Goal: Information Seeking & Learning: Find specific fact

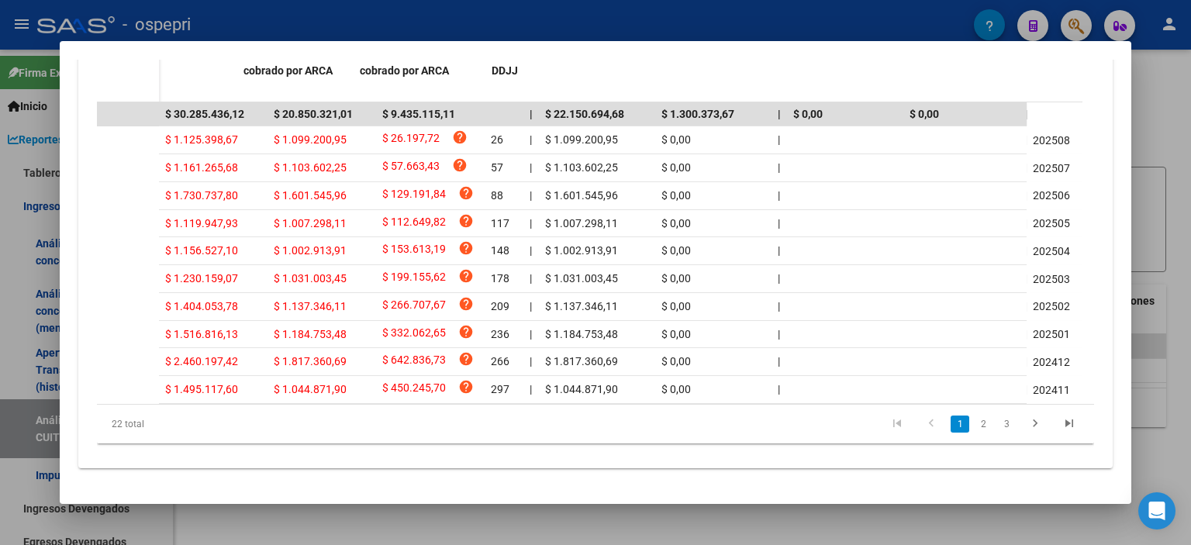
scroll to position [0, 929]
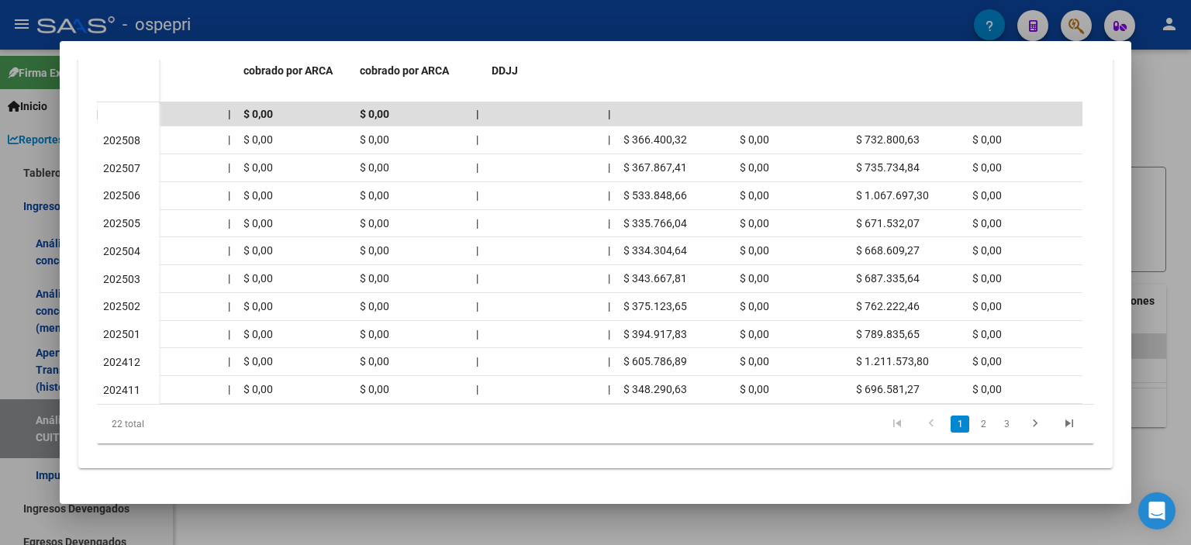
click at [1153, 181] on div at bounding box center [595, 272] width 1191 height 545
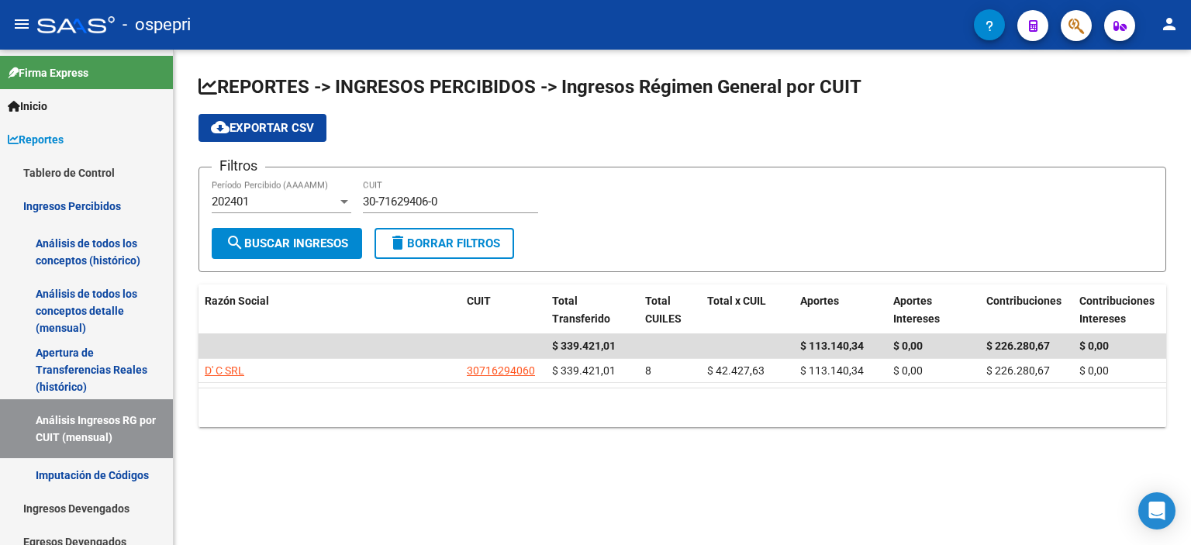
click at [405, 188] on div "30-71629406-0 CUIT" at bounding box center [450, 196] width 175 height 33
click at [398, 198] on input "30-71629406-0" at bounding box center [450, 202] width 175 height 14
drag, startPoint x: 466, startPoint y: 201, endPoint x: 298, endPoint y: 204, distance: 168.2
click at [298, 204] on div "Filtros 202401 Período Percibido (AAAAMM) 30-71629406-0 CUIT" at bounding box center [682, 204] width 941 height 48
click at [338, 201] on div at bounding box center [344, 201] width 14 height 12
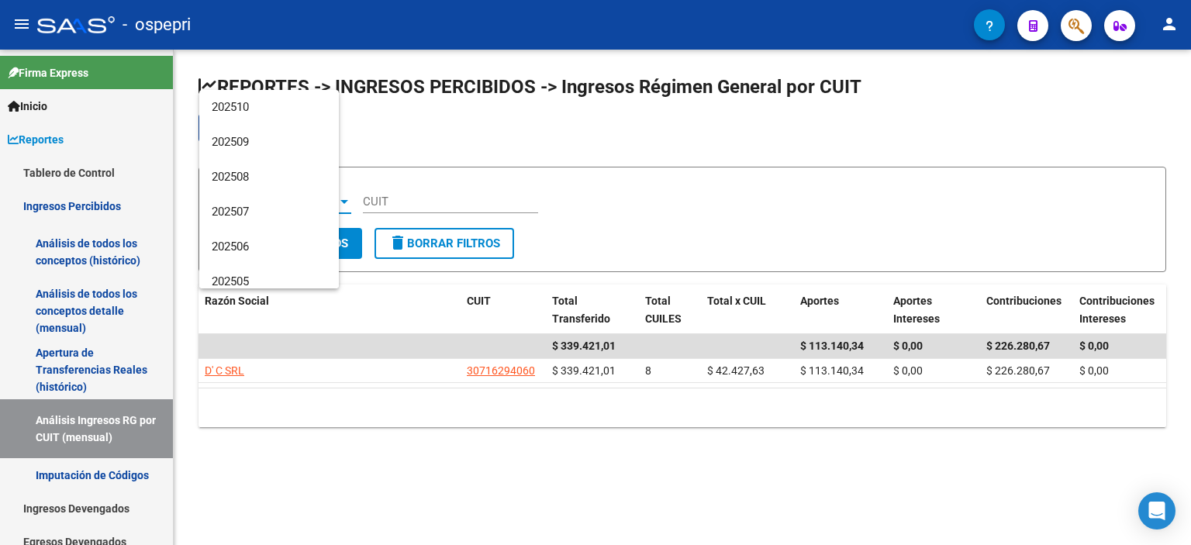
scroll to position [639, 0]
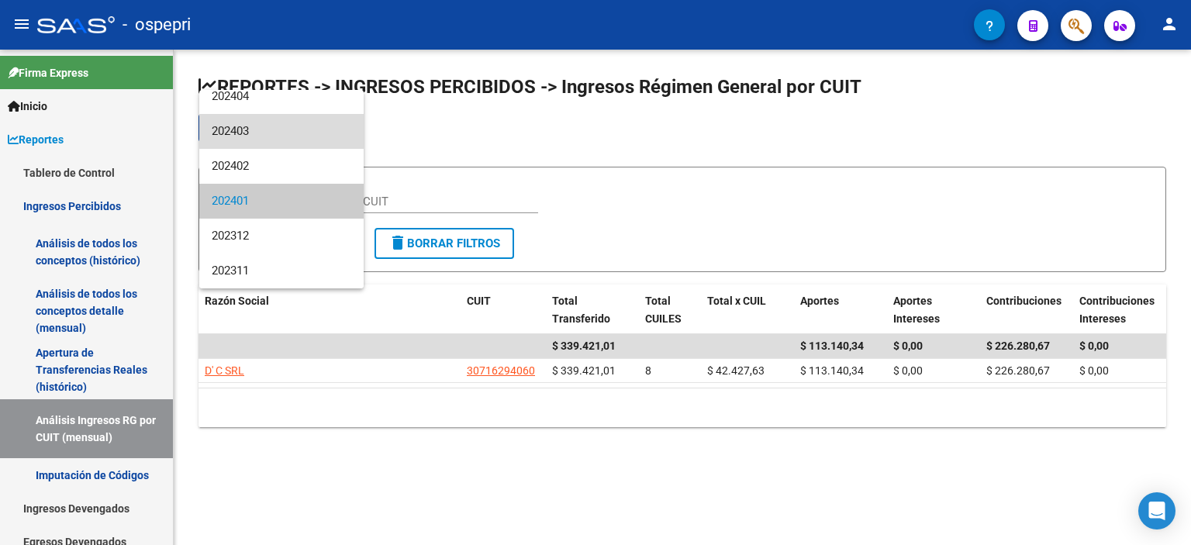
click at [292, 132] on span "202403" at bounding box center [282, 131] width 140 height 35
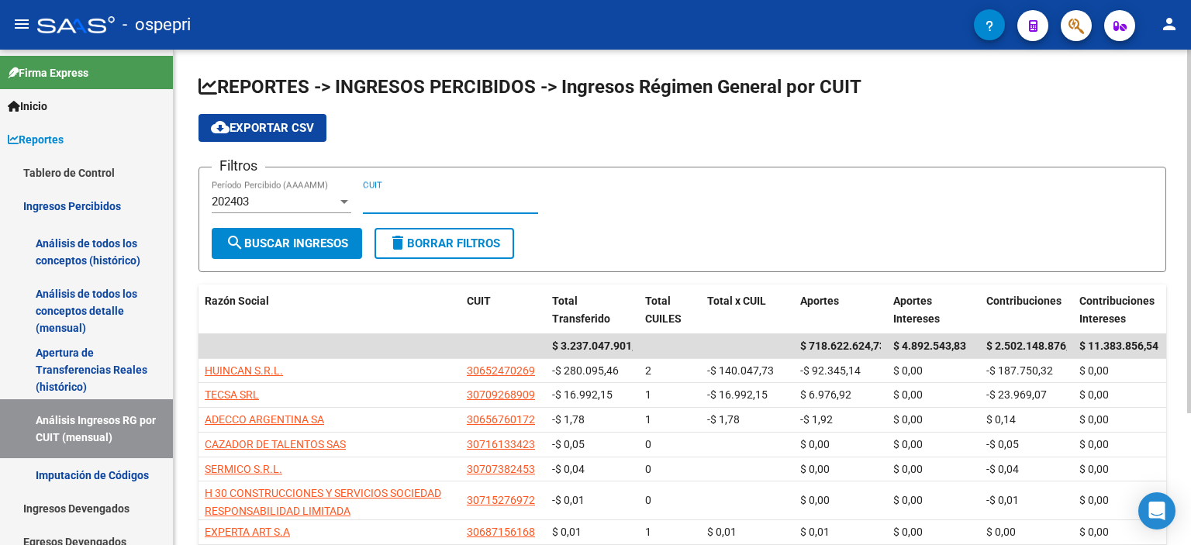
click at [399, 196] on input "CUIT" at bounding box center [450, 202] width 175 height 14
paste input "30-69784831-9"
type input "30-69784831-9"
click at [276, 236] on span "search Buscar Ingresos" at bounding box center [287, 243] width 122 height 14
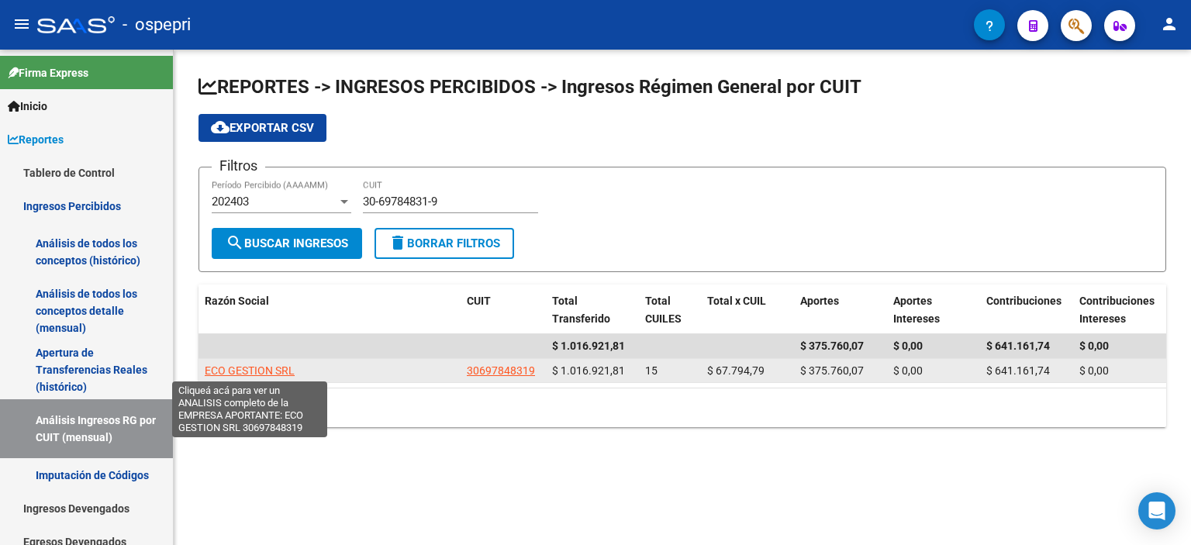
click at [250, 368] on span "ECO GESTION SRL" at bounding box center [250, 370] width 90 height 12
type textarea "30697848319"
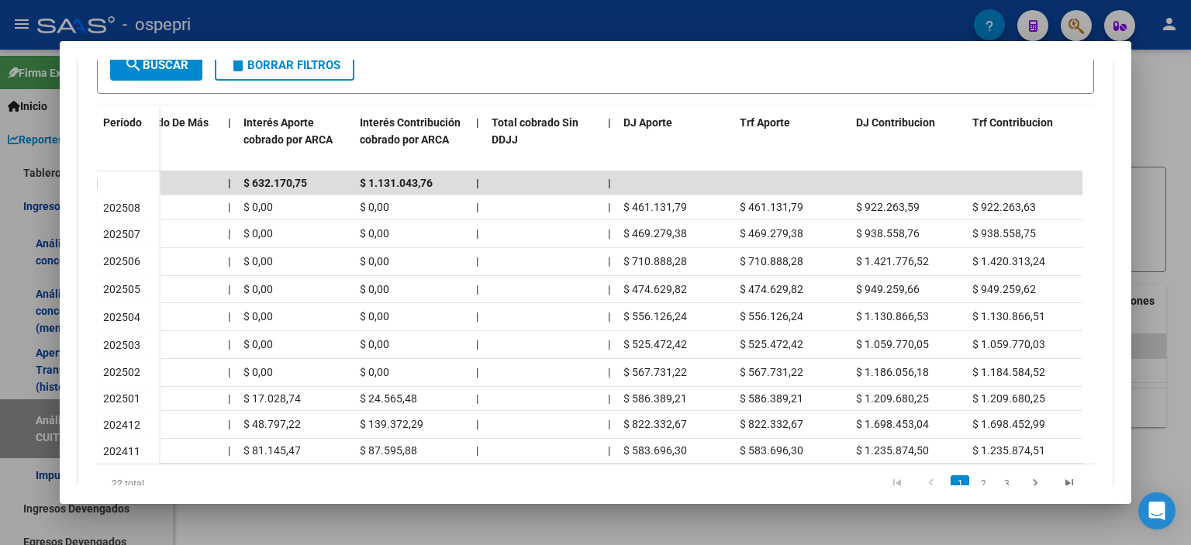
scroll to position [310, 0]
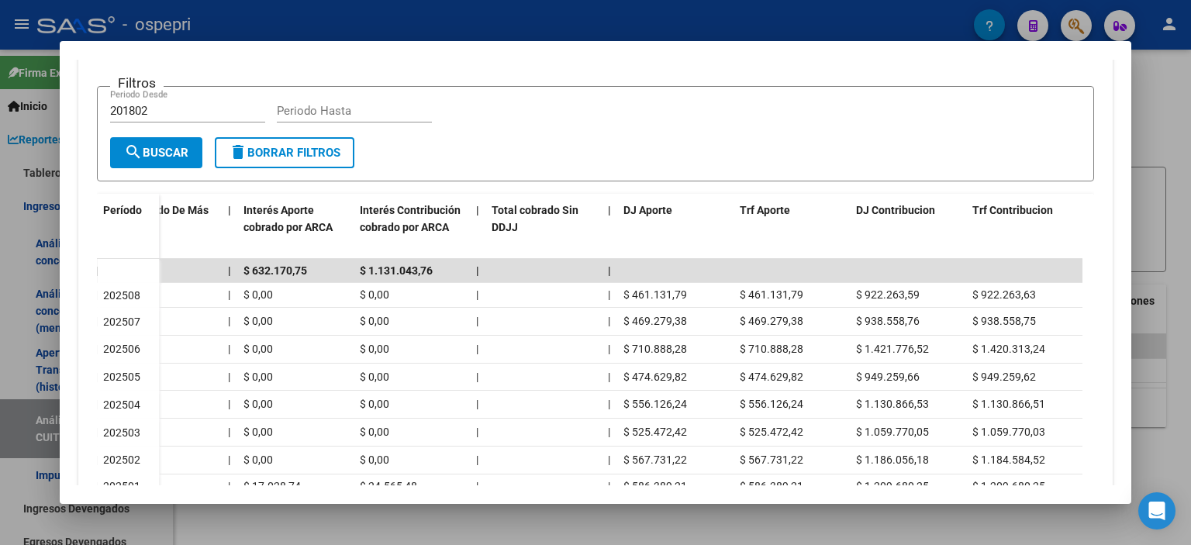
click at [1157, 167] on div at bounding box center [595, 272] width 1191 height 545
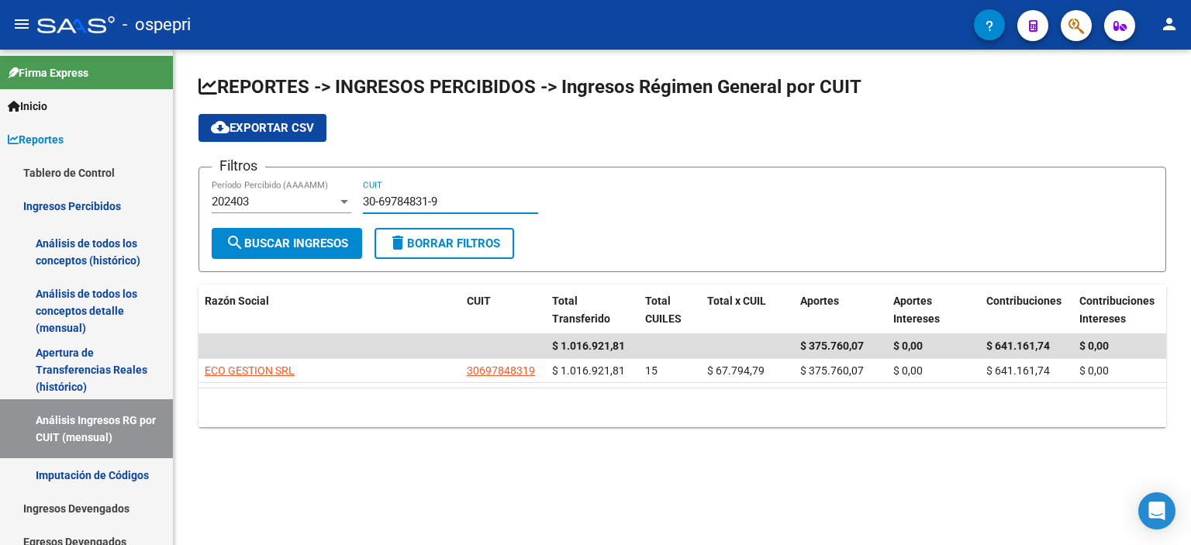
click at [426, 195] on input "30-69784831-9" at bounding box center [450, 202] width 175 height 14
drag, startPoint x: 446, startPoint y: 207, endPoint x: 310, endPoint y: 202, distance: 136.5
click at [310, 202] on div "Filtros 202403 Período Percibido (AAAAMM) 30-69784831-9 CUIT" at bounding box center [682, 204] width 941 height 48
paste input
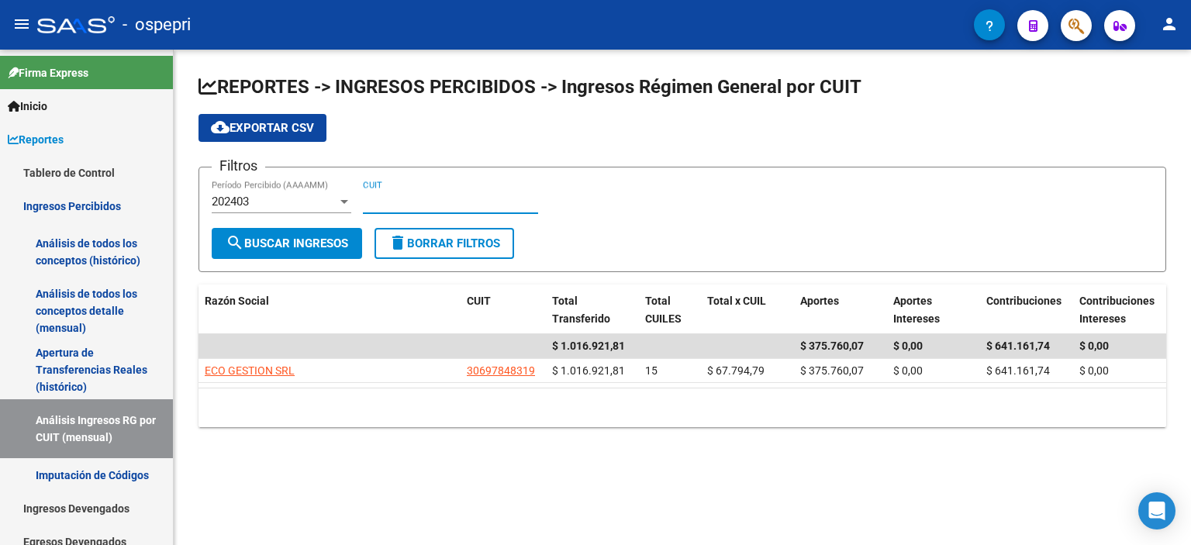
click at [417, 203] on input "CUIT" at bounding box center [450, 202] width 175 height 14
paste input "30-70944199-6"
type input "30-70944199-6"
click at [253, 249] on span "search Buscar Ingresos" at bounding box center [287, 243] width 122 height 14
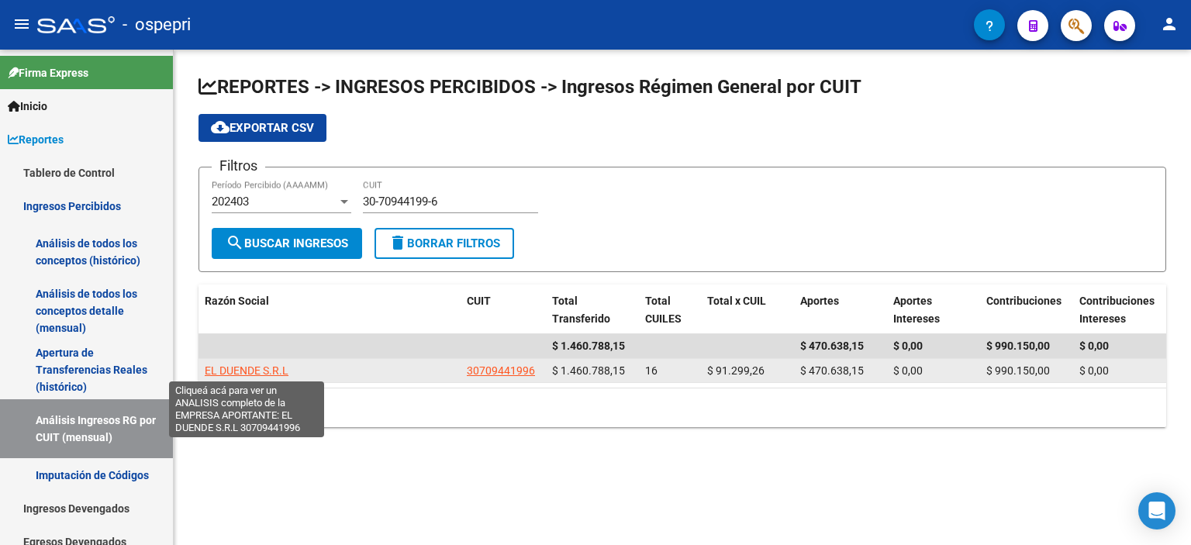
click at [251, 371] on span "EL DUENDE S.R.L" at bounding box center [247, 370] width 84 height 12
type textarea "30709441996"
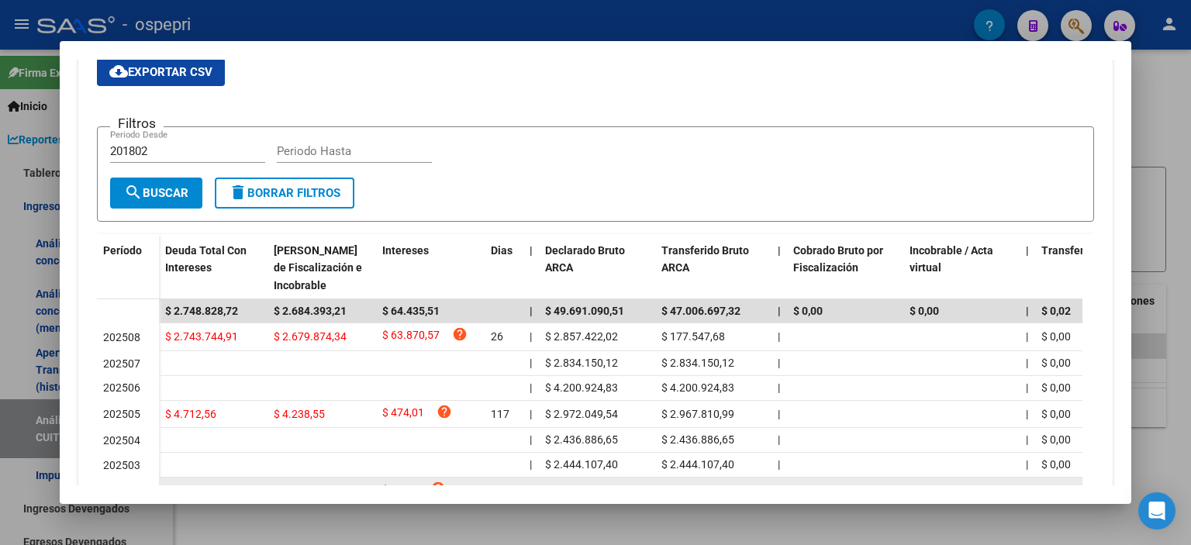
scroll to position [388, 0]
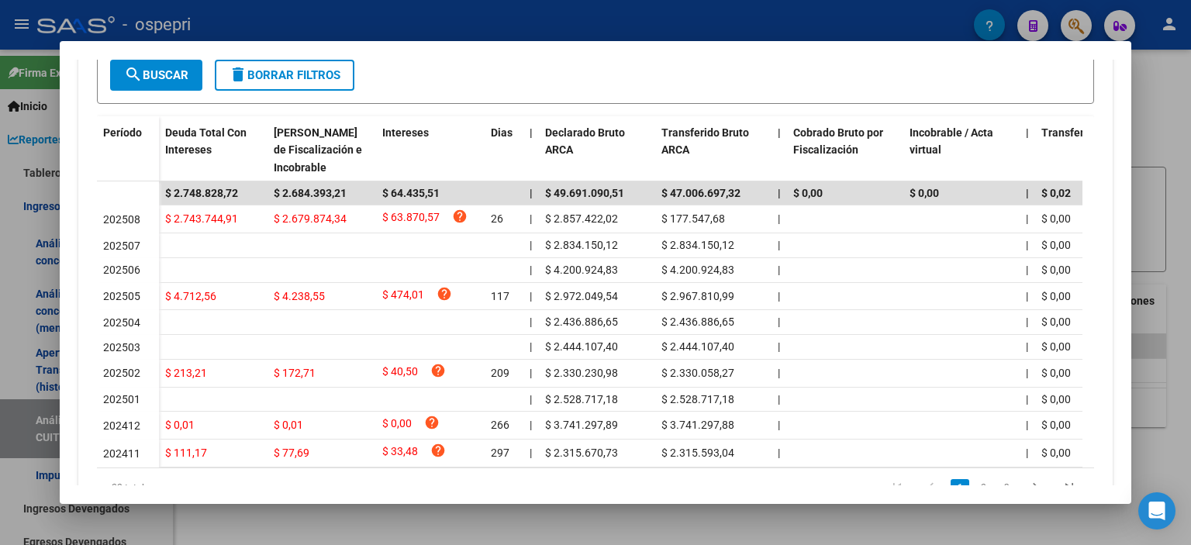
drag, startPoint x: 372, startPoint y: 462, endPoint x: 594, endPoint y: 467, distance: 221.7
click at [594, 467] on datatable-body "$ 2.748.828,72 $ 2.684.393,21 $ 64.435,51 | $ 49.691.090,51 $ 47.006.697,32 | $…" at bounding box center [589, 324] width 985 height 286
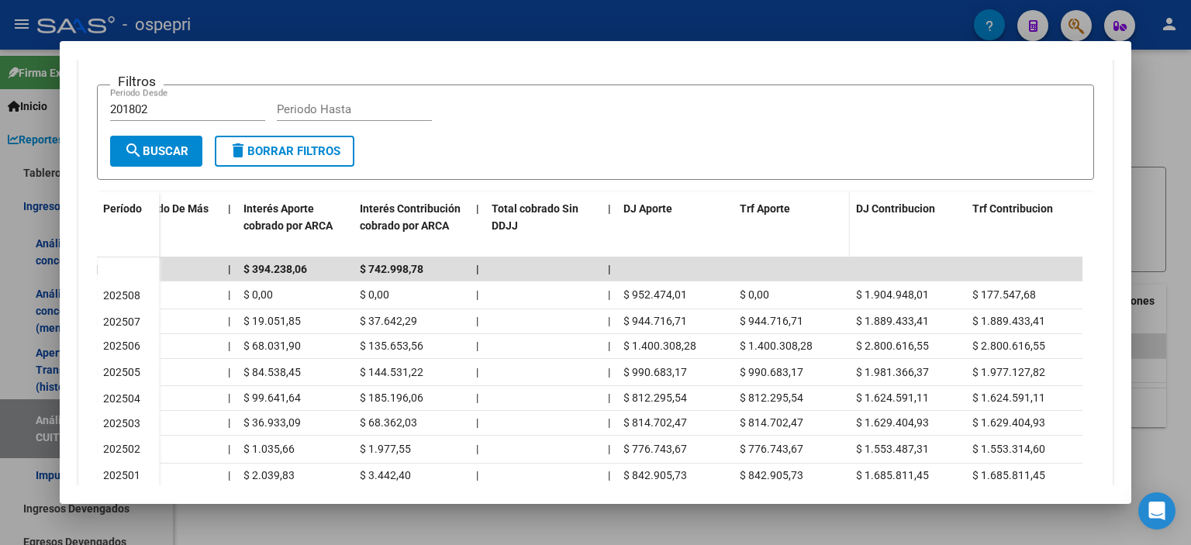
scroll to position [233, 0]
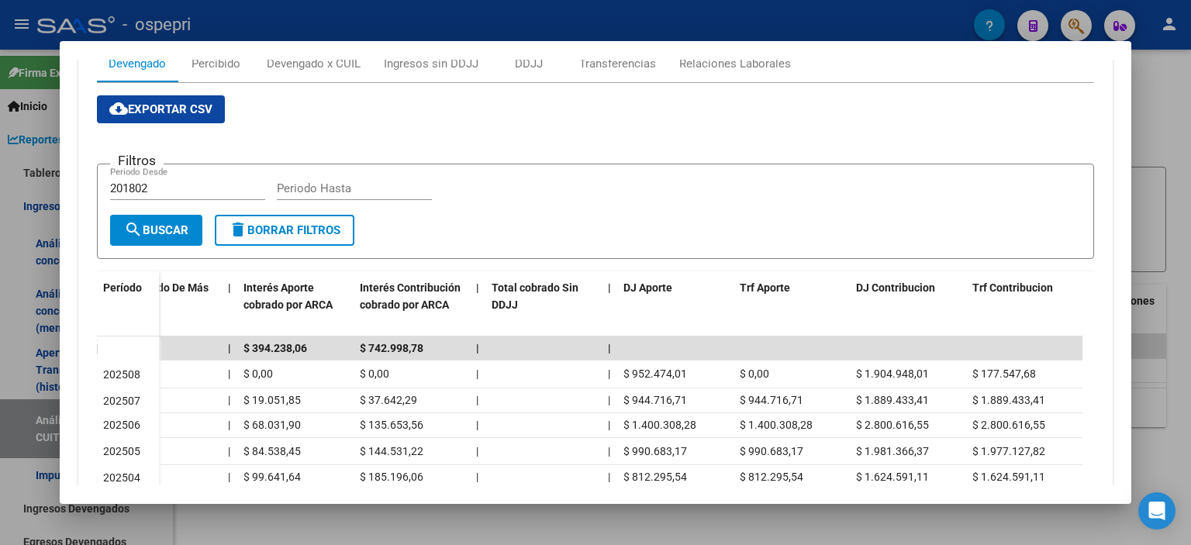
click at [1160, 210] on div at bounding box center [595, 272] width 1191 height 545
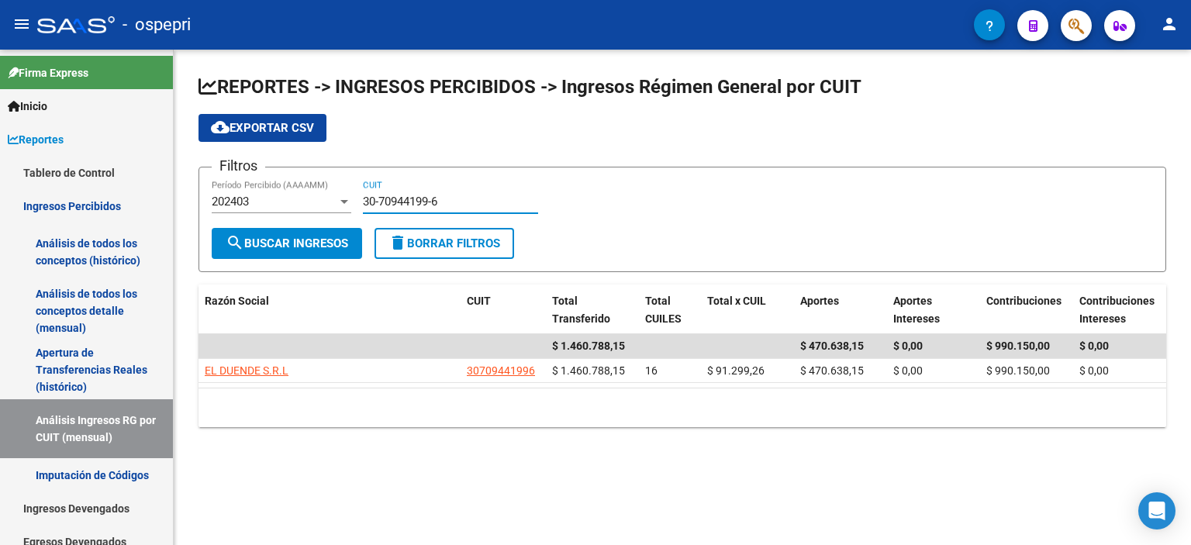
click at [413, 204] on input "30-70944199-6" at bounding box center [450, 202] width 175 height 14
click at [412, 204] on input "30-70944199-6" at bounding box center [450, 202] width 175 height 14
paste input "1766491-0"
type input "30-71766491-0"
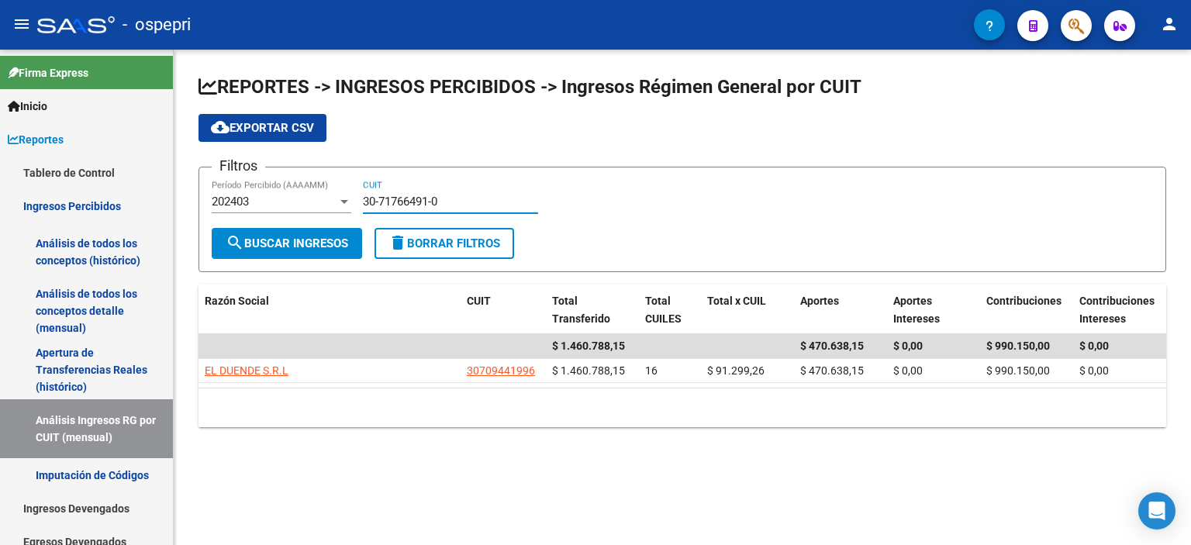
click at [326, 236] on span "search Buscar Ingresos" at bounding box center [287, 243] width 122 height 14
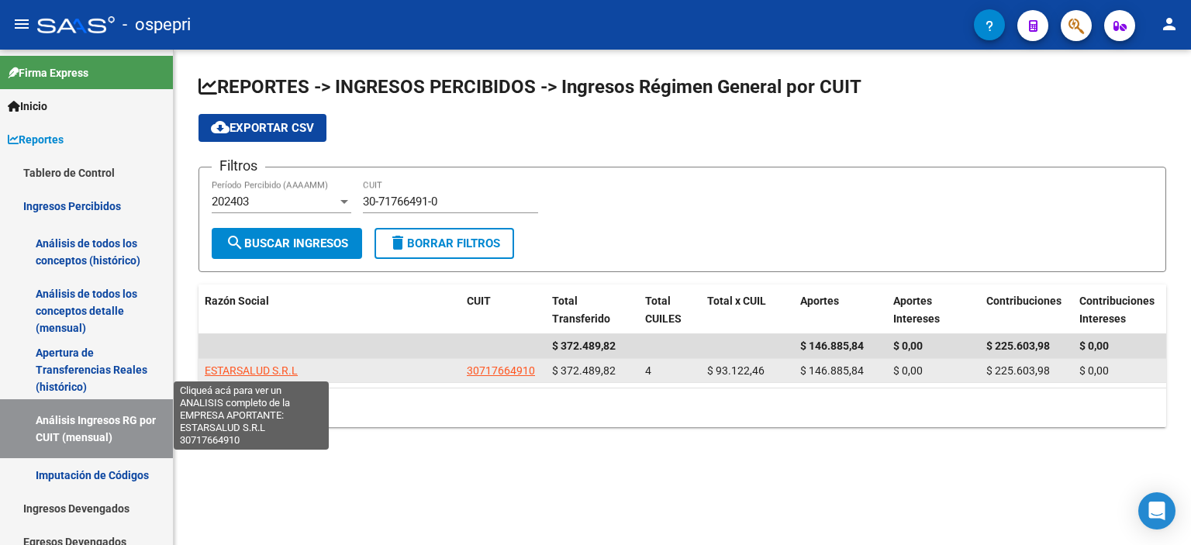
click at [240, 365] on span "ESTARSALUD S.R.L" at bounding box center [251, 370] width 93 height 12
type textarea "30717664910"
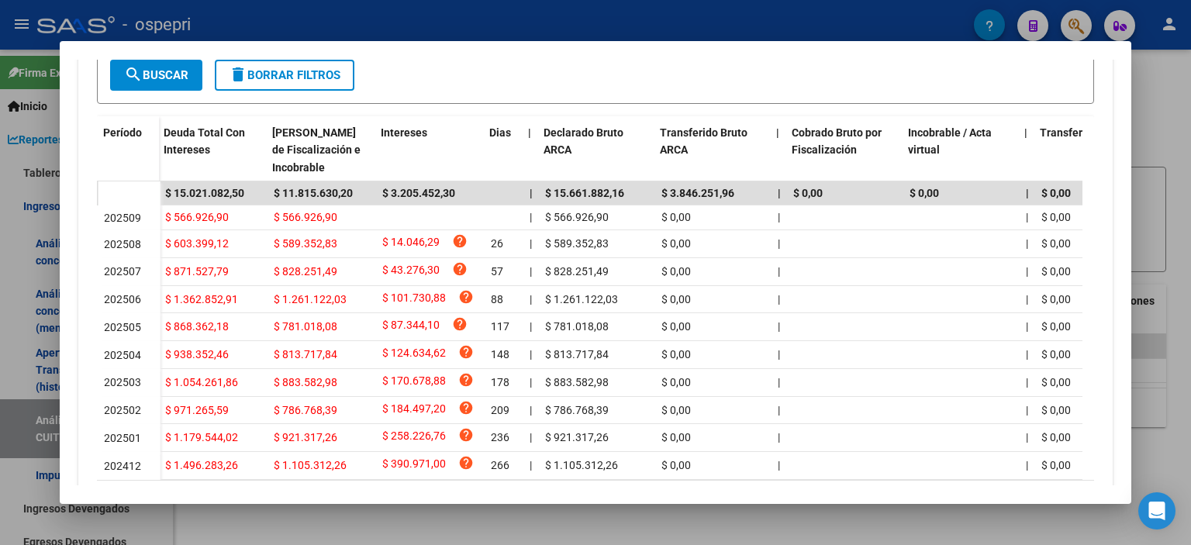
scroll to position [0, 929]
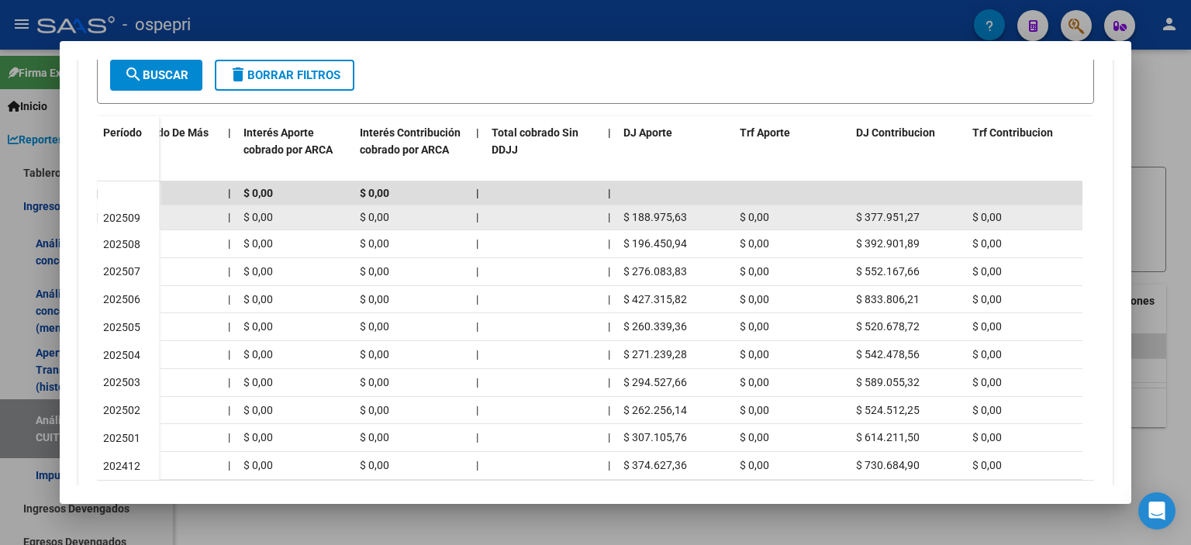
click at [743, 217] on span "$ 0,00" at bounding box center [753, 217] width 29 height 12
drag, startPoint x: 689, startPoint y: 219, endPoint x: 611, endPoint y: 225, distance: 78.5
click at [611, 225] on div "$ 566.926,90 $ 566.926,90 | $ 566.926,90 $ 0,00 | | $ 0,00 | $ 0,00 $ 0,00 | | …" at bounding box center [156, 217] width 1852 height 25
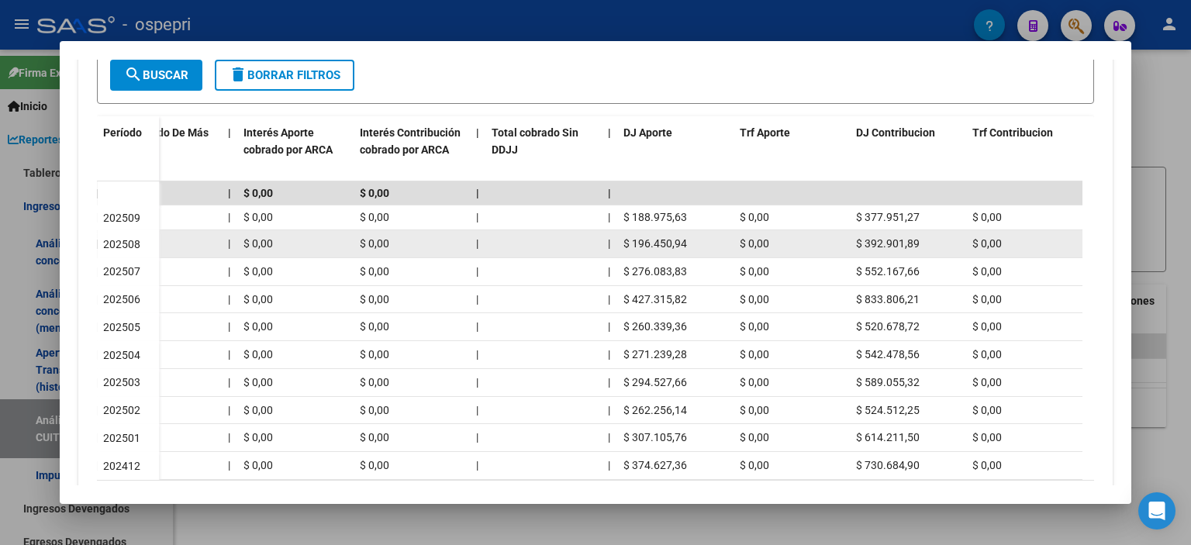
copy div "$ 188.975,63"
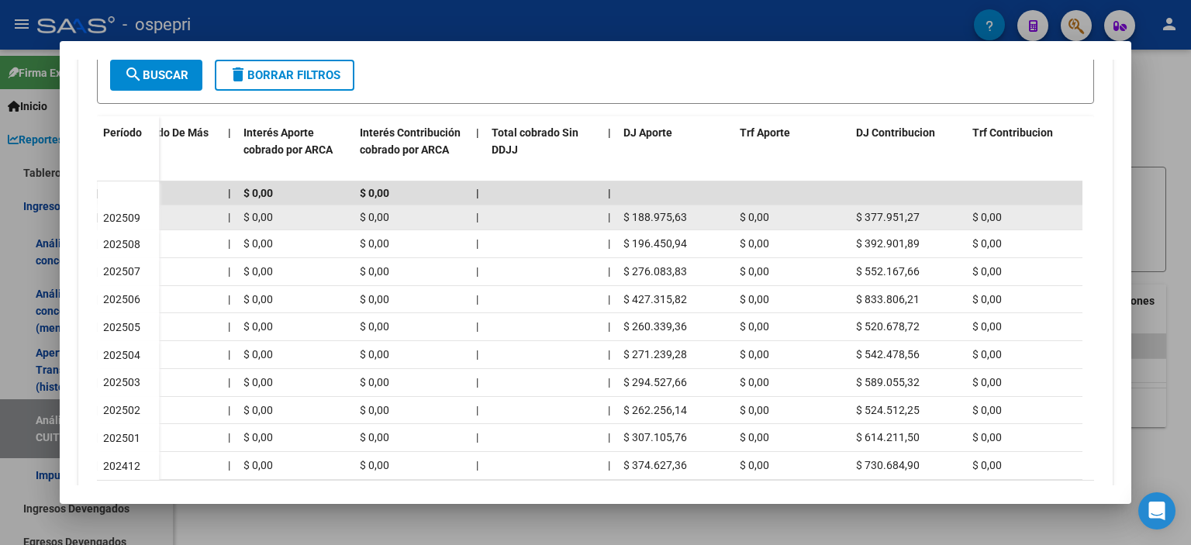
drag, startPoint x: 924, startPoint y: 212, endPoint x: 849, endPoint y: 216, distance: 74.5
click at [849, 216] on datatable-body-cell "$ 377.951,27" at bounding box center [907, 217] width 116 height 24
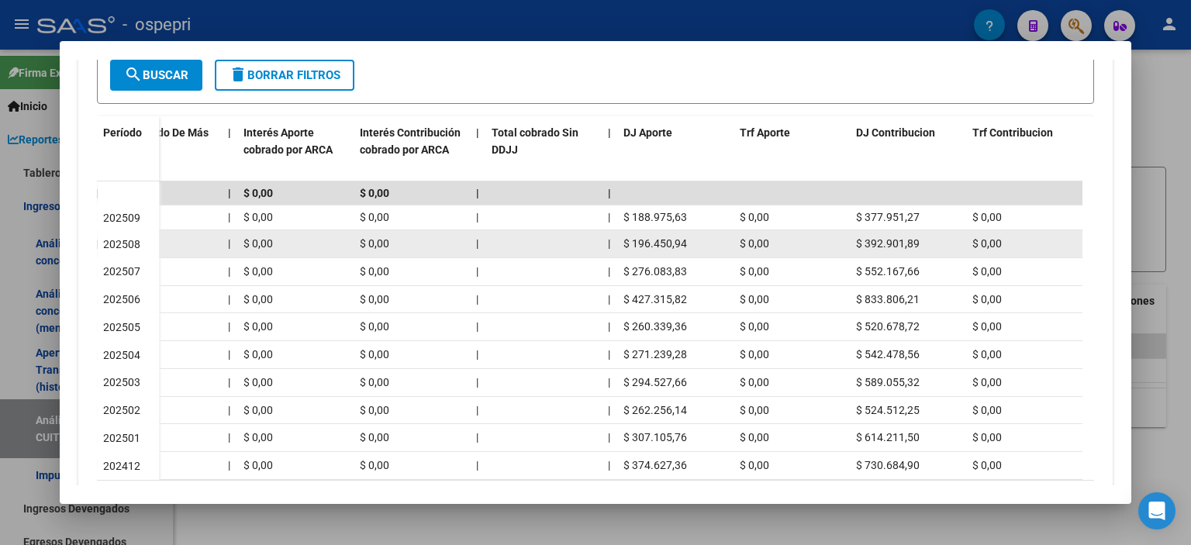
copy span "$ 377.951,27"
